Goal: Check status: Check status

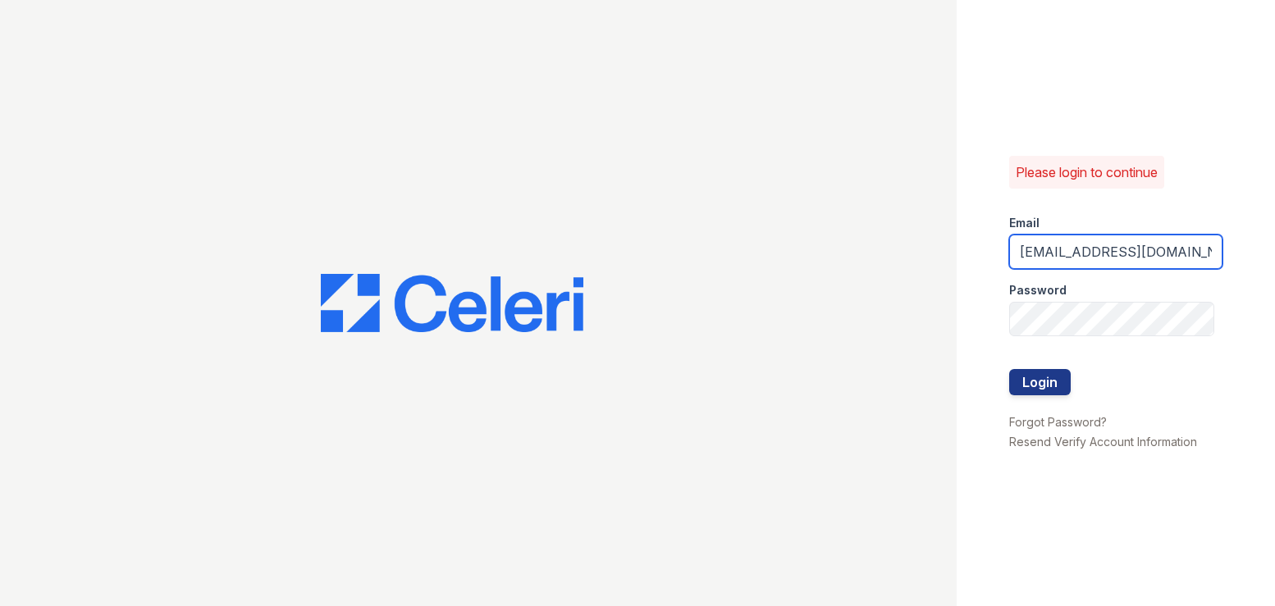
click at [1060, 252] on input "kcolvin@mmgmgt.com" at bounding box center [1116, 252] width 214 height 34
type input "pamela@mmgmgt.com"
click at [1083, 570] on div "Please login to continue Email pamela@mmgmgt.com Password Login Forgot Password…" at bounding box center [1116, 303] width 319 height 606
click at [1035, 380] on button "Login" at bounding box center [1040, 382] width 62 height 26
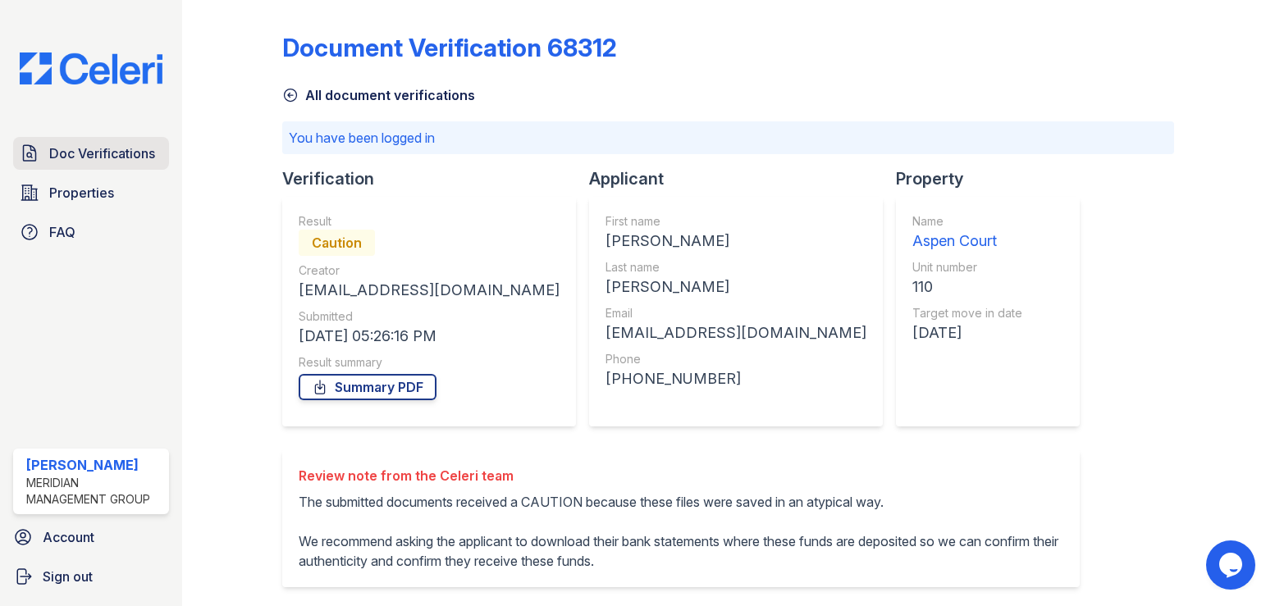
click at [104, 158] on span "Doc Verifications" at bounding box center [102, 154] width 106 height 20
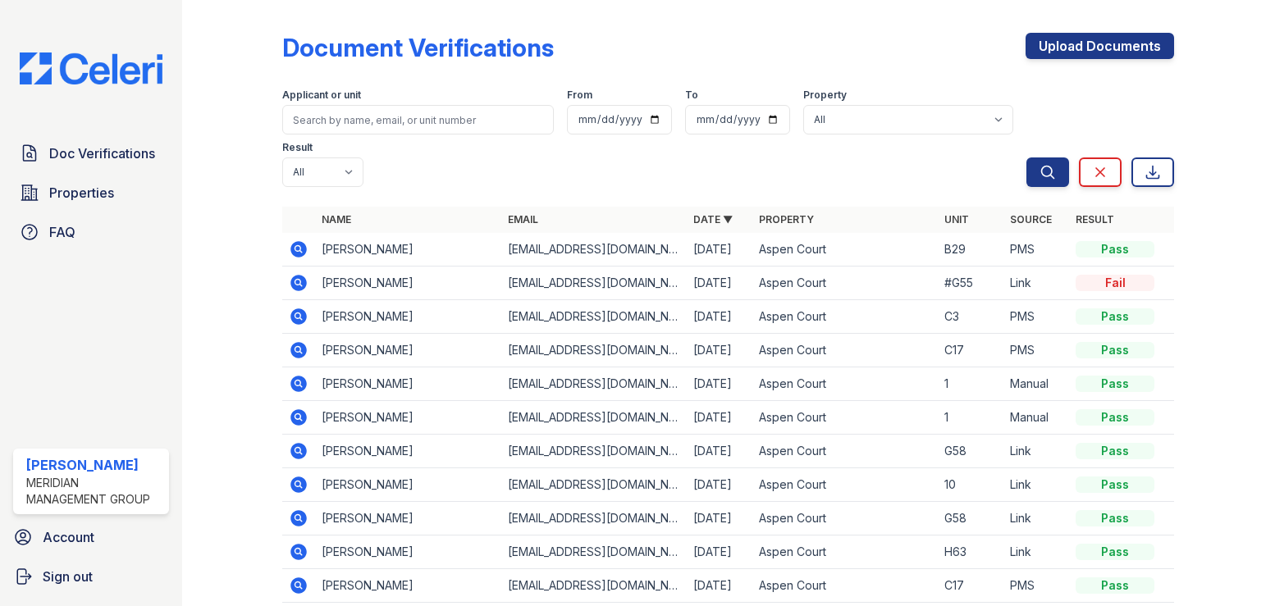
scroll to position [70, 0]
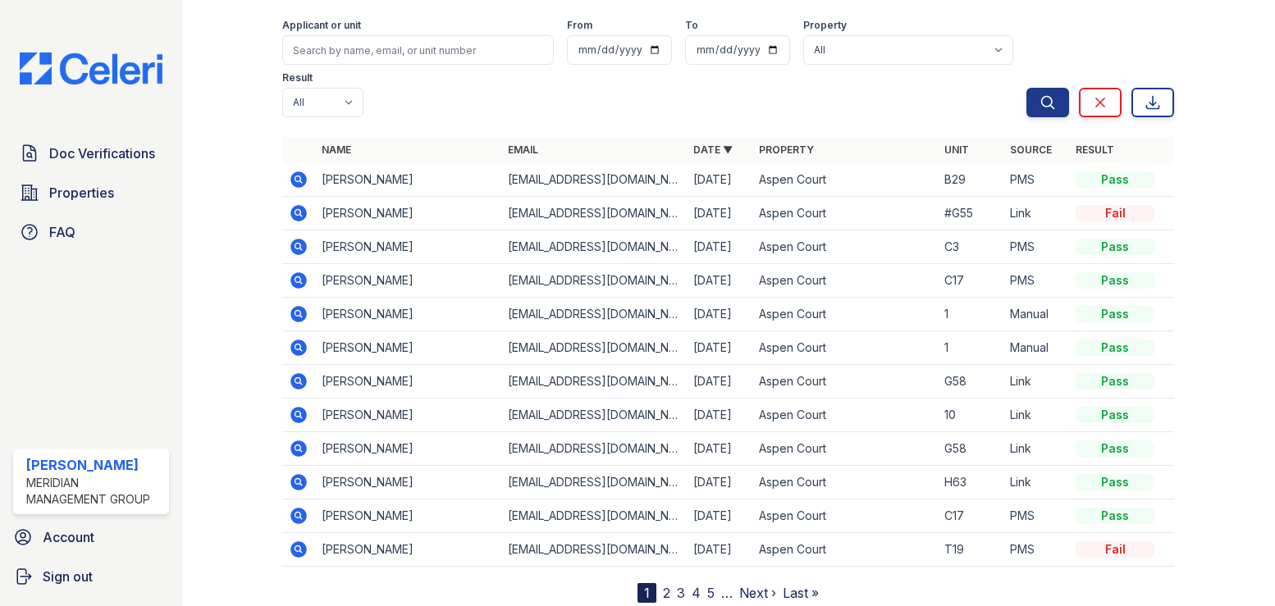
click at [663, 585] on link "2" at bounding box center [666, 593] width 7 height 16
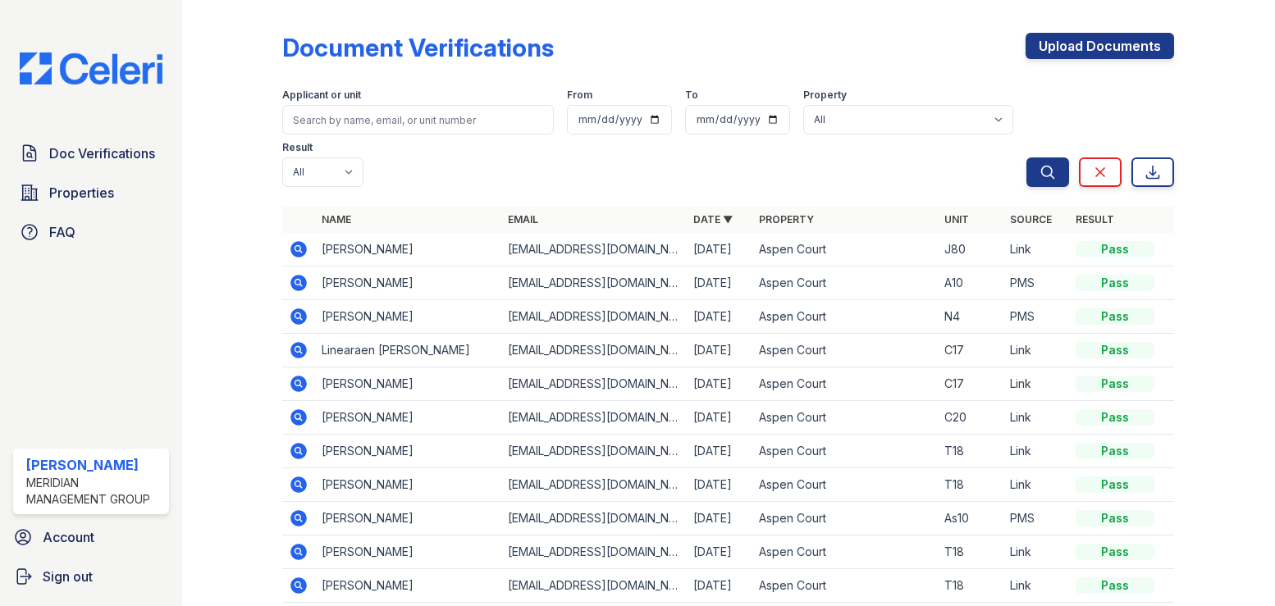
scroll to position [70, 0]
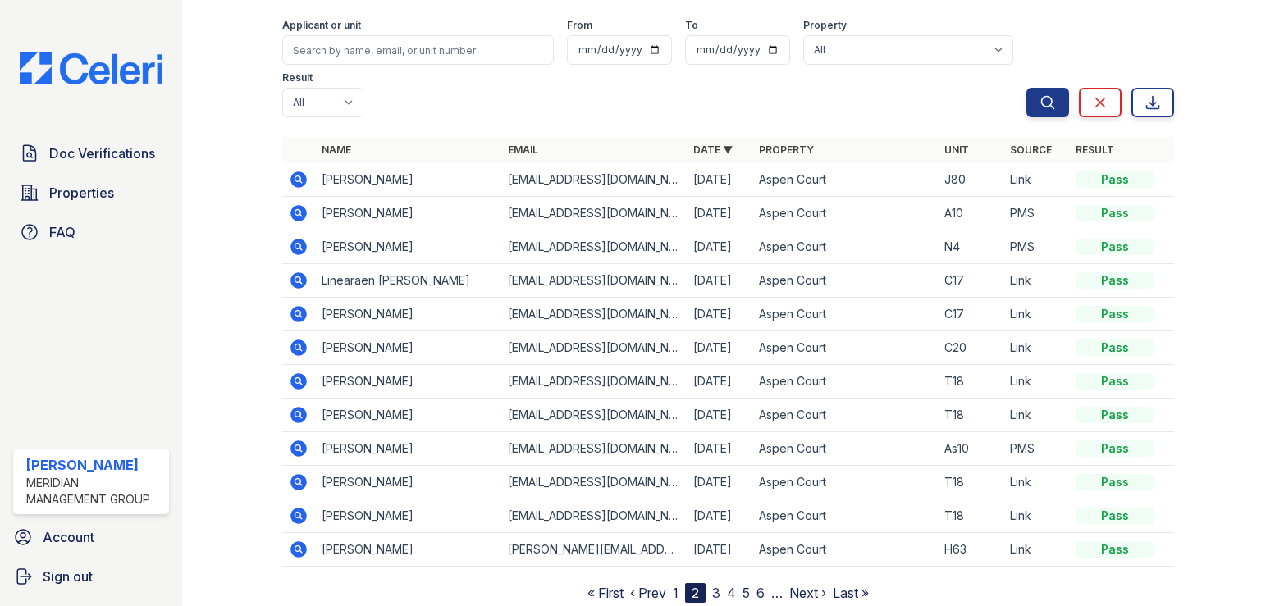
click at [714, 585] on link "3" at bounding box center [716, 593] width 8 height 16
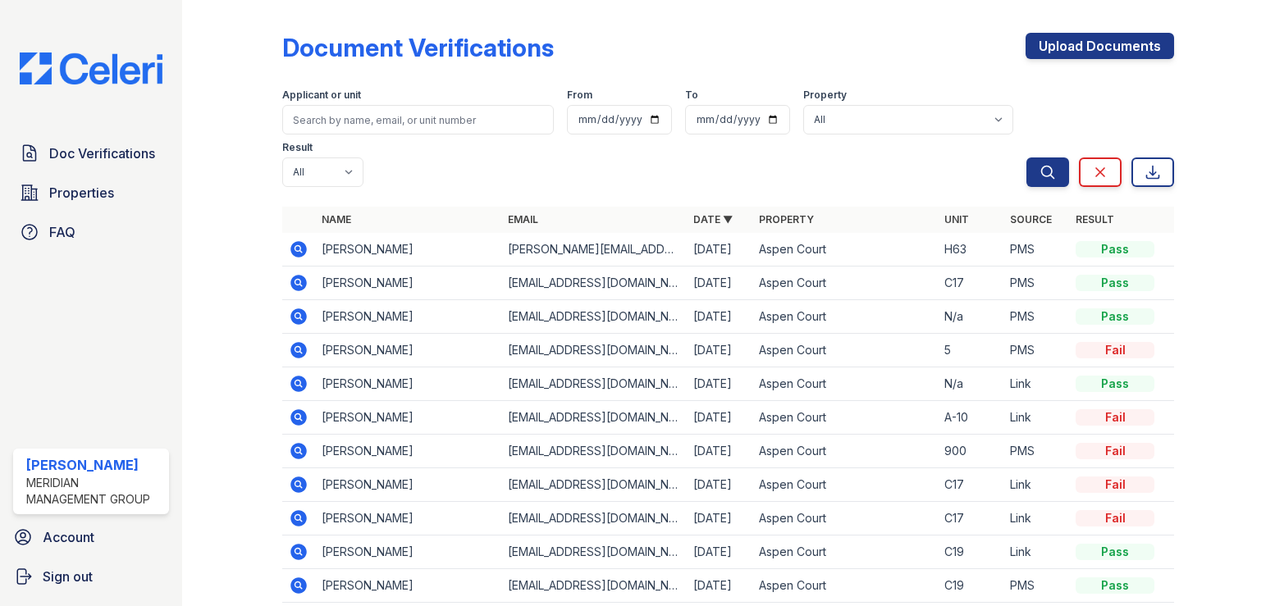
click at [298, 583] on icon at bounding box center [298, 585] width 4 height 4
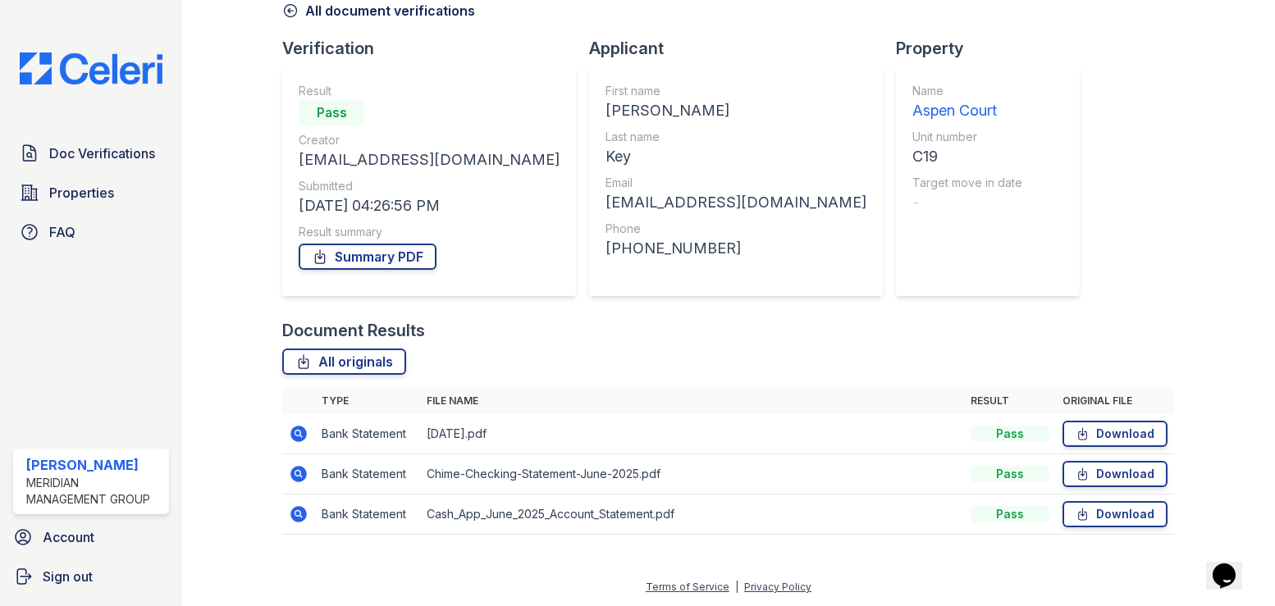
scroll to position [85, 0]
click at [295, 434] on icon at bounding box center [299, 433] width 20 height 20
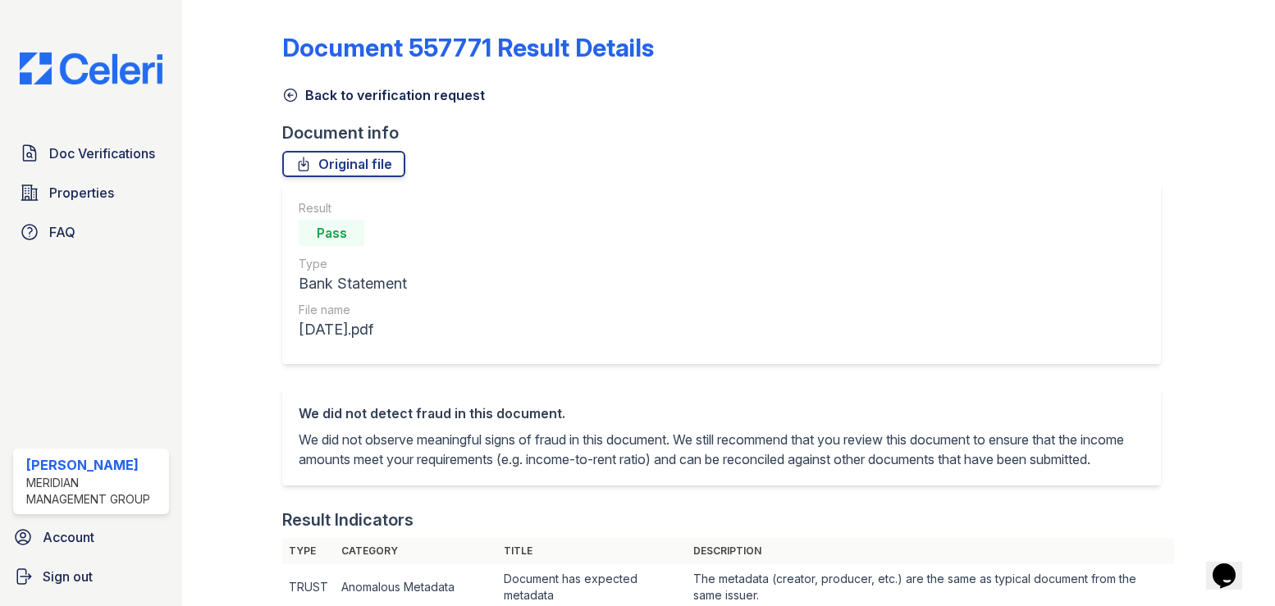
click at [288, 93] on icon at bounding box center [290, 95] width 16 height 16
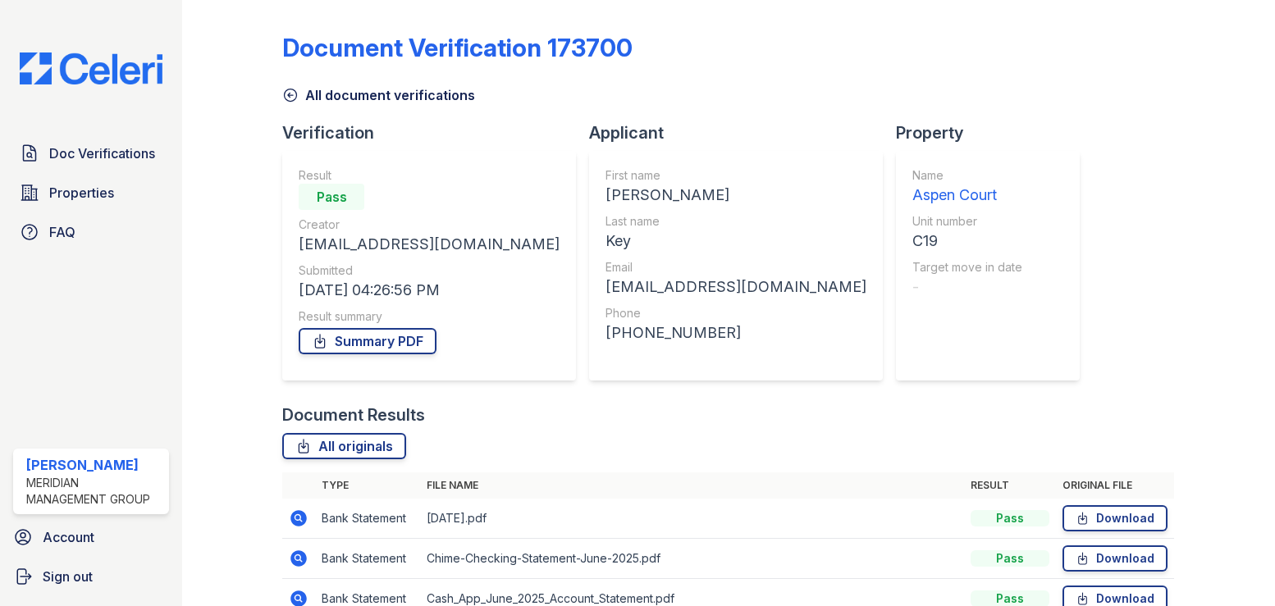
scroll to position [85, 0]
